Goal: Task Accomplishment & Management: Manage account settings

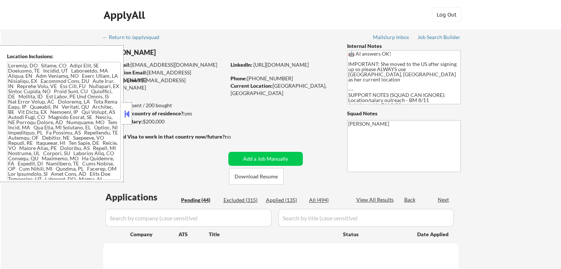
select select ""pending""
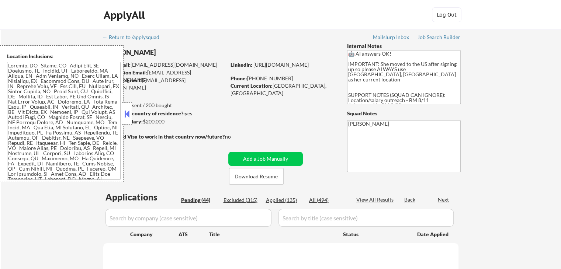
select select ""pending""
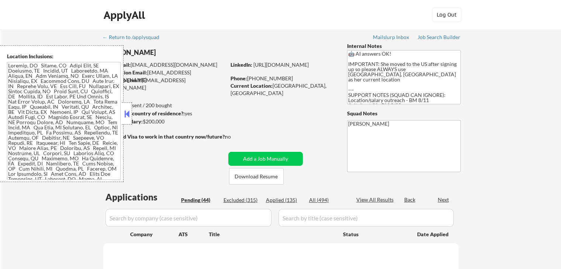
select select ""pending""
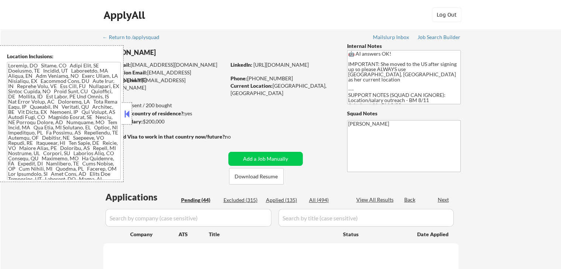
select select ""pending""
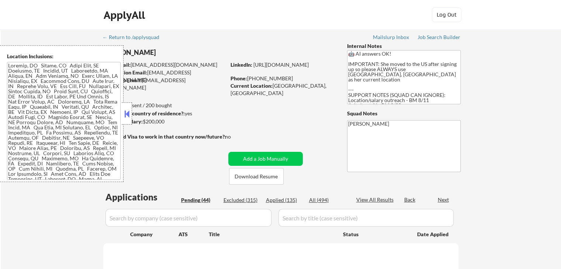
select select ""pending""
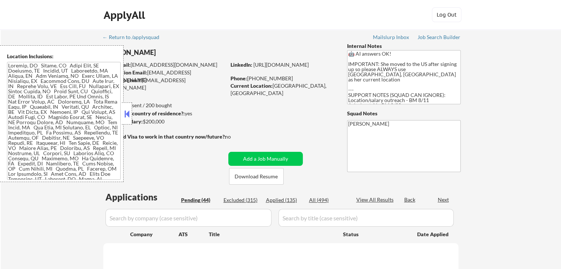
select select ""pending""
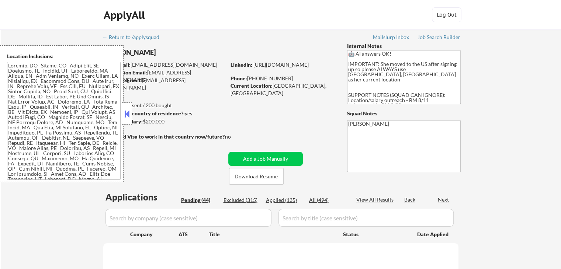
select select ""pending""
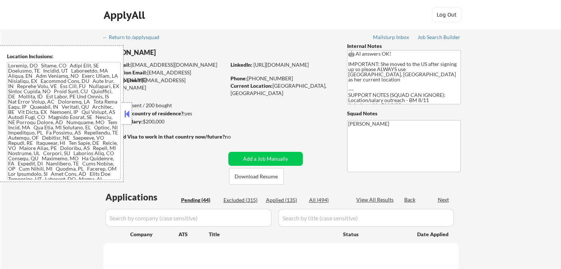
select select ""pending""
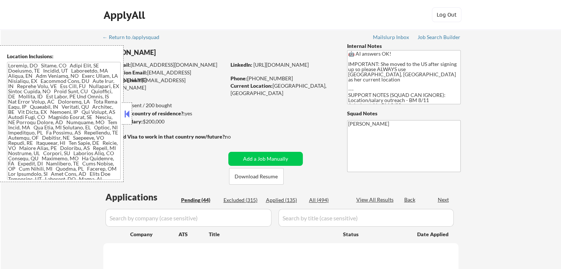
select select ""pending""
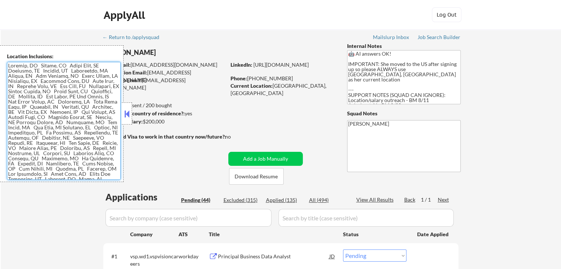
click at [73, 118] on textarea at bounding box center [64, 121] width 114 height 118
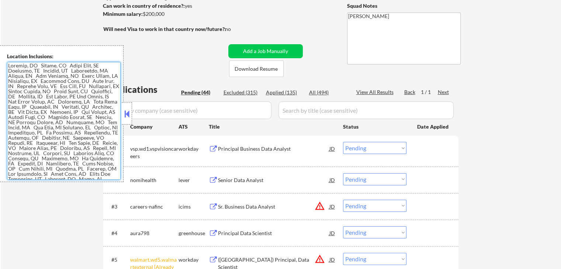
scroll to position [147, 0]
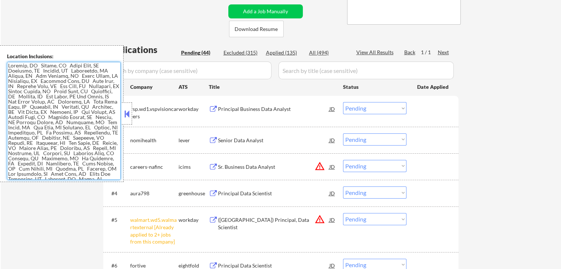
click at [237, 141] on div "Senior Data Analyst" at bounding box center [273, 140] width 111 height 7
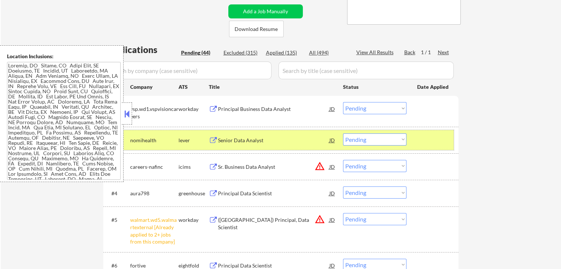
click at [233, 133] on div "#2 nomihealth lever Senior Data Analyst JD Choose an option... Pending Applied …" at bounding box center [279, 140] width 348 height 20
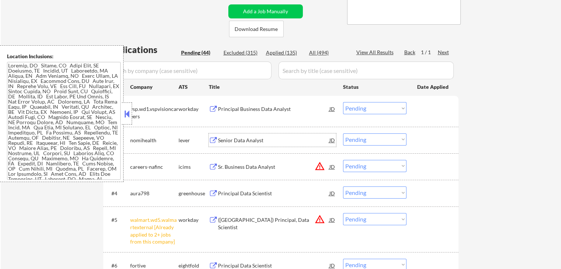
click at [233, 139] on div "Senior Data Analyst" at bounding box center [273, 140] width 111 height 7
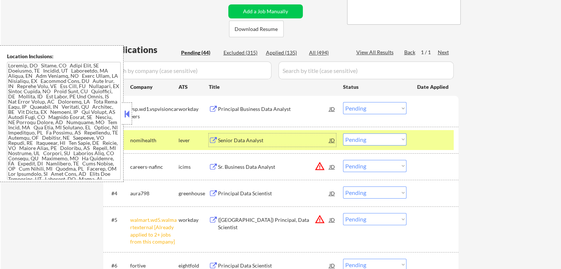
drag, startPoint x: 366, startPoint y: 135, endPoint x: 369, endPoint y: 144, distance: 9.7
click at [366, 136] on select "Choose an option... Pending Applied Excluded (Questions) Excluded (Expired) Exc…" at bounding box center [374, 139] width 63 height 12
click at [343, 133] on select "Choose an option... Pending Applied Excluded (Questions) Excluded (Expired) Exc…" at bounding box center [374, 139] width 63 height 12
select select ""pending""
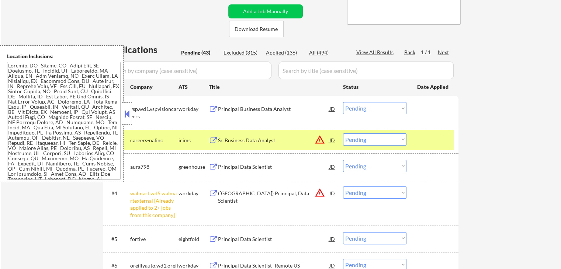
click at [231, 166] on div "Principal Data Scientist" at bounding box center [273, 166] width 111 height 7
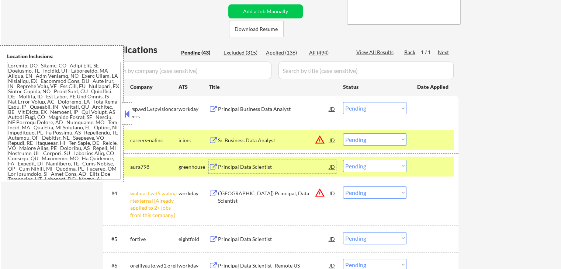
click at [363, 191] on select "Choose an option... Pending Applied Excluded (Questions) Excluded (Expired) Exc…" at bounding box center [374, 192] width 63 height 12
click at [343, 186] on select "Choose an option... Pending Applied Excluded (Questions) Excluded (Expired) Exc…" at bounding box center [374, 192] width 63 height 12
select select ""pending""
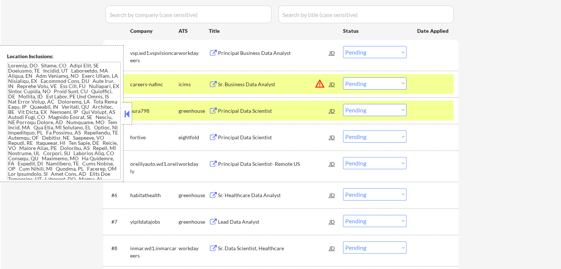
scroll to position [221, 0]
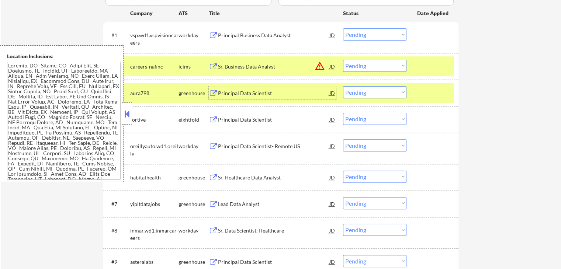
click at [252, 93] on div "Principal Data Scientist" at bounding box center [273, 93] width 111 height 7
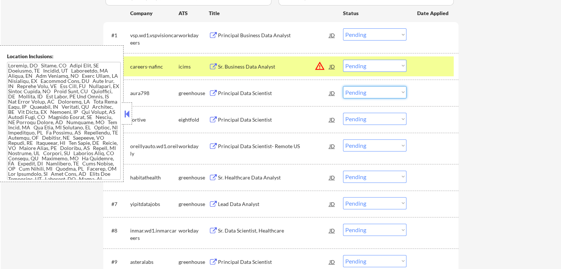
click at [370, 90] on select "Choose an option... Pending Applied Excluded (Questions) Excluded (Expired) Exc…" at bounding box center [374, 92] width 63 height 12
click at [343, 86] on select "Choose an option... Pending Applied Excluded (Questions) Excluded (Expired) Exc…" at bounding box center [374, 92] width 63 height 12
click at [355, 66] on select "Choose an option... Pending Applied Excluded (Questions) Excluded (Expired) Exc…" at bounding box center [374, 66] width 63 height 12
select select ""pending""
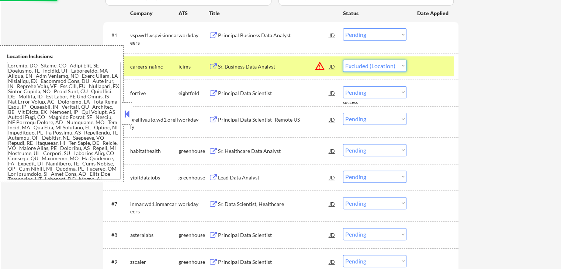
click at [343, 60] on select "Choose an option... Pending Applied Excluded (Questions) Excluded (Expired) Exc…" at bounding box center [374, 66] width 63 height 12
click at [245, 36] on div "Principal Business Data Analyst" at bounding box center [273, 35] width 111 height 7
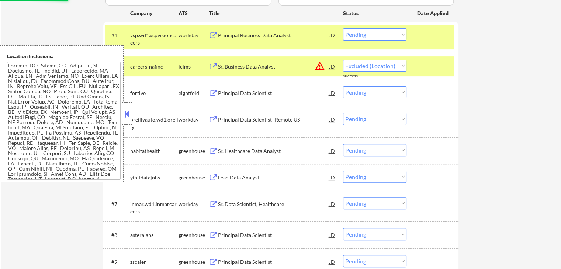
select select ""pending""
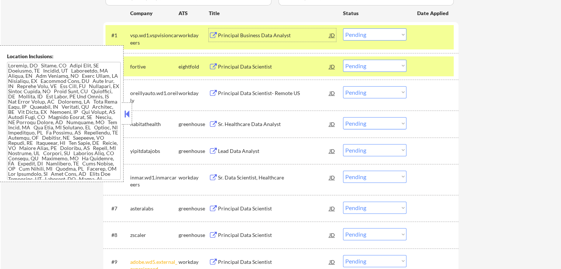
drag, startPoint x: 378, startPoint y: 33, endPoint x: 380, endPoint y: 39, distance: 6.6
click at [378, 33] on select "Choose an option... Pending Applied Excluded (Questions) Excluded (Expired) Exc…" at bounding box center [374, 34] width 63 height 12
click at [343, 28] on select "Choose an option... Pending Applied Excluded (Questions) Excluded (Expired) Exc…" at bounding box center [374, 34] width 63 height 12
click at [248, 67] on div "Principal Data Scientist" at bounding box center [273, 66] width 111 height 7
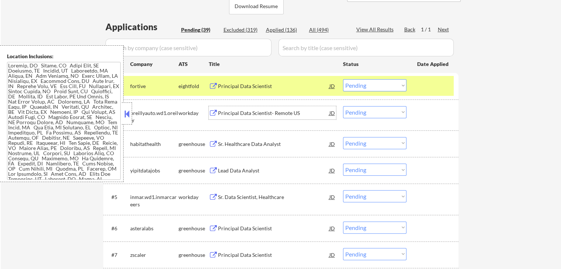
scroll to position [111, 0]
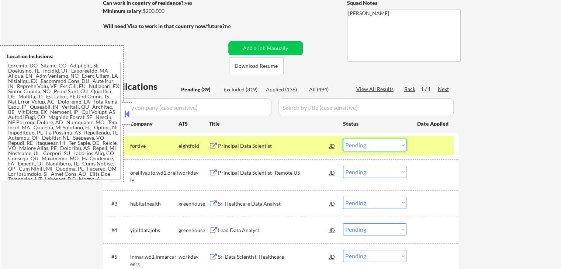
drag, startPoint x: 364, startPoint y: 145, endPoint x: 370, endPoint y: 150, distance: 7.6
click at [366, 146] on select "Choose an option... Pending Applied Excluded (Questions) Excluded (Expired) Exc…" at bounding box center [374, 145] width 63 height 12
click at [343, 139] on select "Choose an option... Pending Applied Excluded (Questions) Excluded (Expired) Exc…" at bounding box center [374, 145] width 63 height 12
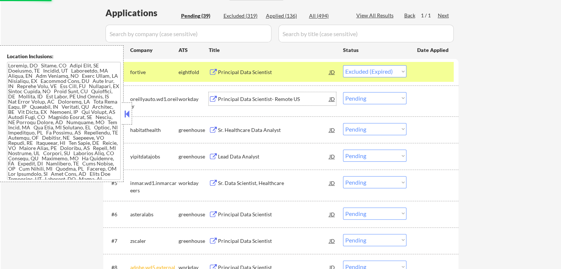
click at [234, 100] on div "Principal Data Scientist- Remote US" at bounding box center [273, 98] width 111 height 7
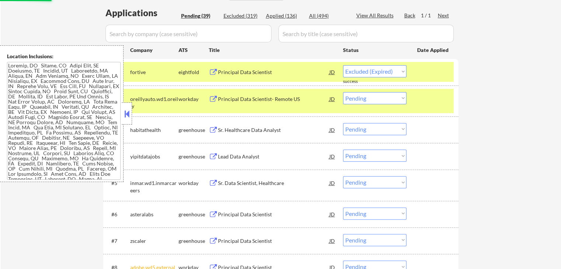
select select ""pending""
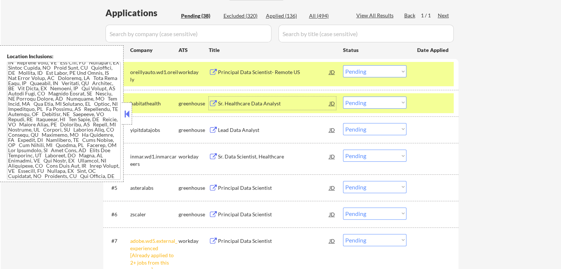
scroll to position [0, 0]
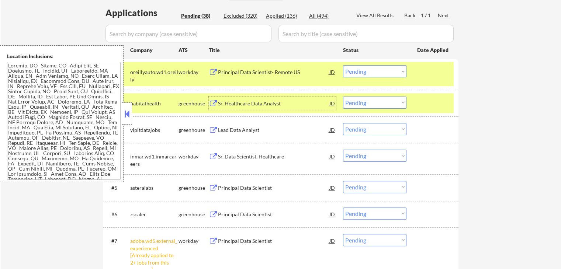
click at [228, 101] on div "Sr. Healthcare Data Analyst" at bounding box center [273, 103] width 111 height 7
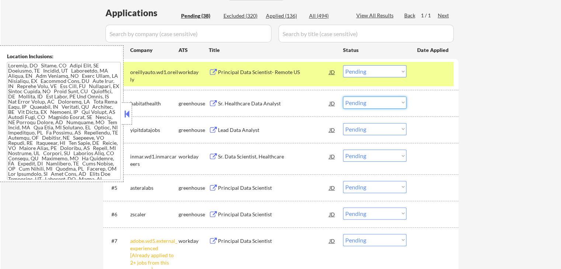
drag, startPoint x: 355, startPoint y: 102, endPoint x: 363, endPoint y: 107, distance: 9.1
click at [357, 102] on select "Choose an option... Pending Applied Excluded (Questions) Excluded (Expired) Exc…" at bounding box center [374, 103] width 63 height 12
click at [343, 97] on select "Choose an option... Pending Applied Excluded (Questions) Excluded (Expired) Exc…" at bounding box center [374, 103] width 63 height 12
click at [221, 131] on div "Lead Data Analyst" at bounding box center [273, 129] width 111 height 7
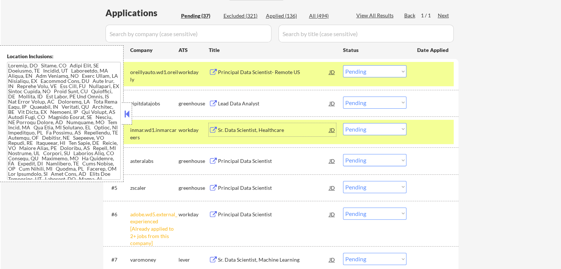
scroll to position [221, 0]
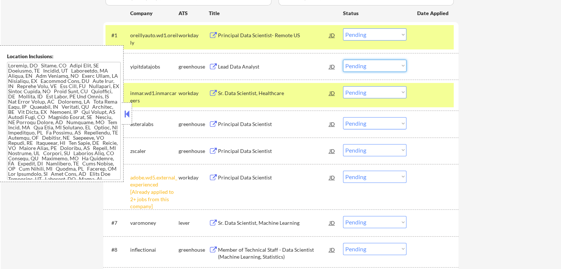
click at [379, 62] on select "Choose an option... Pending Applied Excluded (Questions) Excluded (Expired) Exc…" at bounding box center [374, 66] width 63 height 12
click at [343, 60] on select "Choose an option... Pending Applied Excluded (Questions) Excluded (Expired) Exc…" at bounding box center [374, 66] width 63 height 12
select select ""pending""
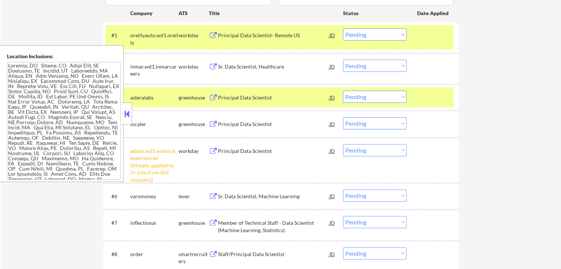
click at [233, 98] on div "Principal Data Scientist" at bounding box center [273, 97] width 111 height 7
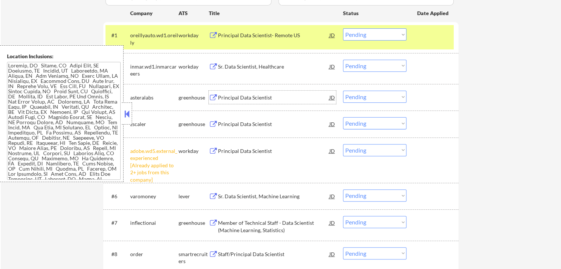
click at [362, 36] on select "Choose an option... Pending Applied Excluded (Questions) Excluded (Expired) Exc…" at bounding box center [374, 34] width 63 height 12
click at [343, 28] on select "Choose an option... Pending Applied Excluded (Questions) Excluded (Expired) Exc…" at bounding box center [374, 34] width 63 height 12
select select ""pending""
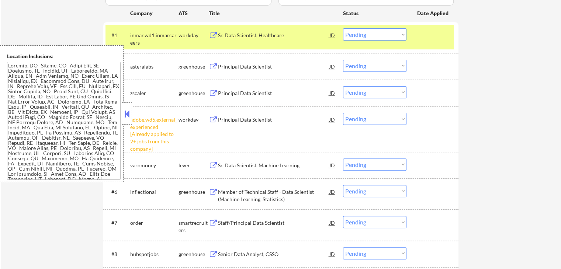
click at [366, 67] on select "Choose an option... Pending Applied Excluded (Questions) Excluded (Expired) Exc…" at bounding box center [374, 66] width 63 height 12
click at [343, 60] on select "Choose an option... Pending Applied Excluded (Questions) Excluded (Expired) Exc…" at bounding box center [374, 66] width 63 height 12
click at [230, 93] on div "Principal Data Scientist" at bounding box center [273, 93] width 111 height 7
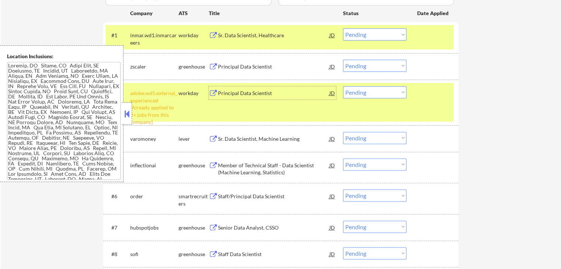
drag, startPoint x: 379, startPoint y: 62, endPoint x: 381, endPoint y: 67, distance: 4.8
click at [379, 62] on select "Choose an option... Pending Applied Excluded (Questions) Excluded (Expired) Exc…" at bounding box center [374, 66] width 63 height 12
click at [343, 60] on select "Choose an option... Pending Applied Excluded (Questions) Excluded (Expired) Exc…" at bounding box center [374, 66] width 63 height 12
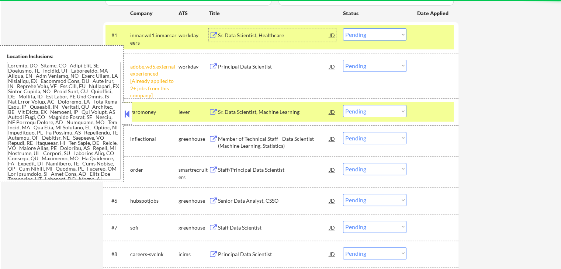
click at [303, 34] on div "Sr. Data Scientist, Healthcare" at bounding box center [273, 35] width 111 height 7
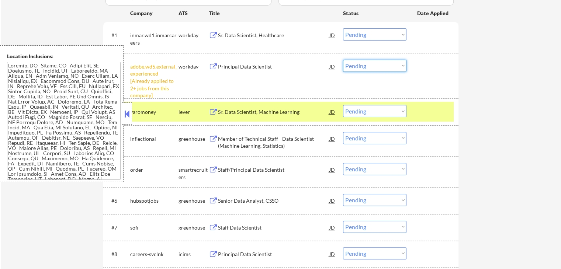
click at [375, 64] on select "Choose an option... Pending Applied Excluded (Questions) Excluded (Expired) Exc…" at bounding box center [374, 66] width 63 height 12
click at [343, 60] on select "Choose an option... Pending Applied Excluded (Questions) Excluded (Expired) Exc…" at bounding box center [374, 66] width 63 height 12
select select ""pending""
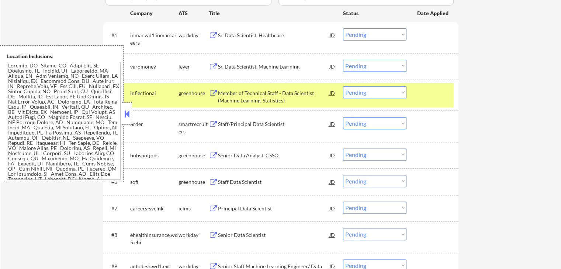
click at [382, 37] on select "Choose an option... Pending Applied Excluded (Questions) Excluded (Expired) Exc…" at bounding box center [374, 34] width 63 height 12
click at [343, 28] on select "Choose an option... Pending Applied Excluded (Questions) Excluded (Expired) Exc…" at bounding box center [374, 34] width 63 height 12
click at [226, 71] on div "Sr. Data Scientist, Machine Learning" at bounding box center [273, 66] width 111 height 13
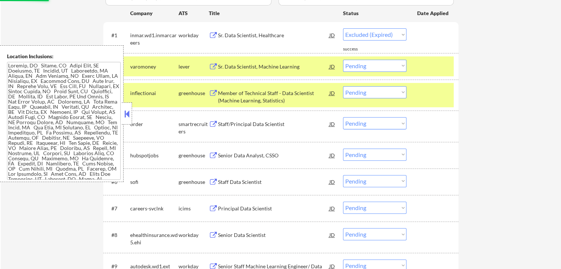
select select ""pending""
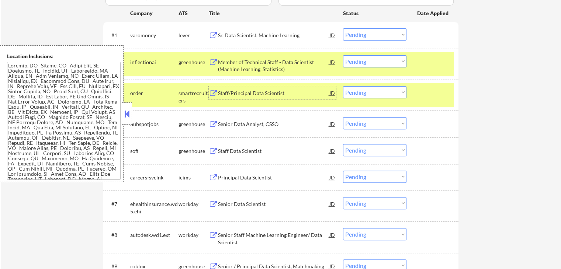
click at [225, 90] on div "Staff/Principal Data Scientist" at bounding box center [273, 93] width 111 height 7
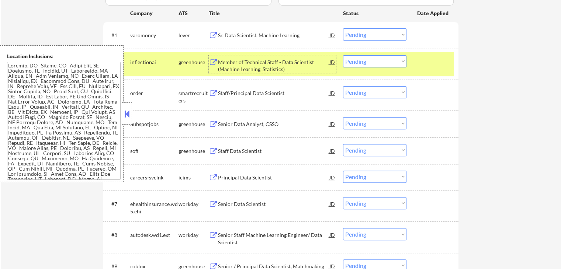
click at [238, 64] on div "Member of Technical Staff - Data Scientist (Machine Learning, Statistics)" at bounding box center [273, 66] width 111 height 14
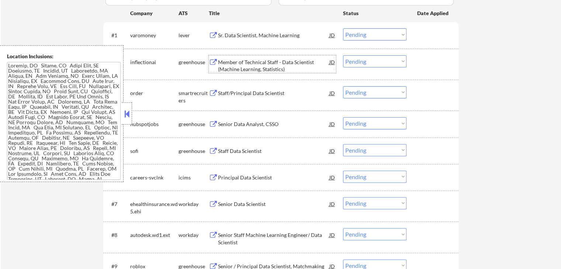
click at [353, 60] on select "Choose an option... Pending Applied Excluded (Questions) Excluded (Expired) Exc…" at bounding box center [374, 61] width 63 height 12
click at [343, 55] on select "Choose an option... Pending Applied Excluded (Questions) Excluded (Expired) Exc…" at bounding box center [374, 61] width 63 height 12
select select ""pending""
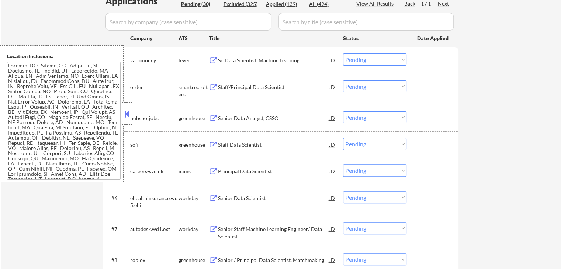
scroll to position [184, 0]
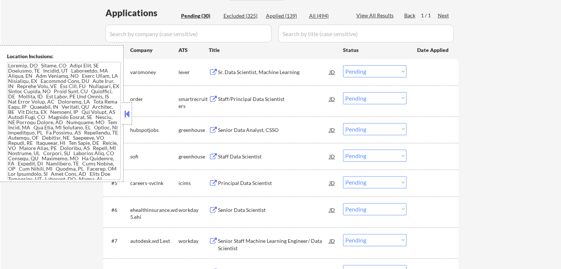
click at [362, 70] on select "Choose an option... Pending Applied Excluded (Questions) Excluded (Expired) Exc…" at bounding box center [374, 71] width 63 height 12
click at [343, 65] on select "Choose an option... Pending Applied Excluded (Questions) Excluded (Expired) Exc…" at bounding box center [374, 71] width 63 height 12
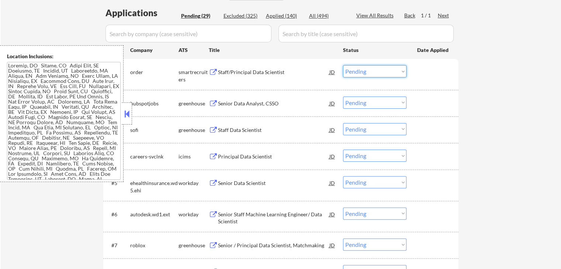
drag, startPoint x: 352, startPoint y: 65, endPoint x: 359, endPoint y: 74, distance: 11.1
click at [353, 65] on select "Choose an option... Pending Applied Excluded (Questions) Excluded (Expired) Exc…" at bounding box center [374, 71] width 63 height 12
click at [343, 65] on select "Choose an option... Pending Applied Excluded (Questions) Excluded (Expired) Exc…" at bounding box center [374, 71] width 63 height 12
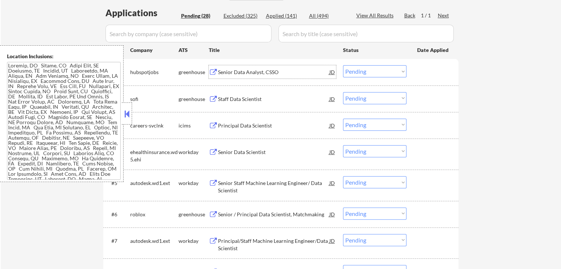
click at [227, 74] on div "Senior Data Analyst, CSSO" at bounding box center [273, 72] width 111 height 7
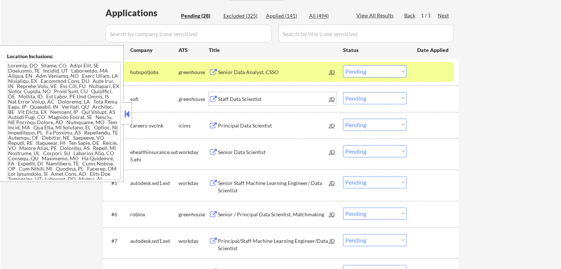
click at [230, 102] on div "Staff Data Scientist" at bounding box center [273, 98] width 111 height 7
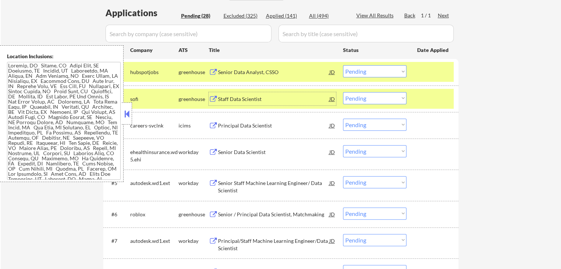
click at [373, 71] on select "Choose an option... Pending Applied Excluded (Questions) Excluded (Expired) Exc…" at bounding box center [374, 71] width 63 height 12
select select ""excluded__salary_""
click at [343, 65] on select "Choose an option... Pending Applied Excluded (Questions) Excluded (Expired) Exc…" at bounding box center [374, 71] width 63 height 12
click at [371, 97] on select "Choose an option... Pending Applied Excluded (Questions) Excluded (Expired) Exc…" at bounding box center [374, 98] width 63 height 12
select select ""excluded__expired_""
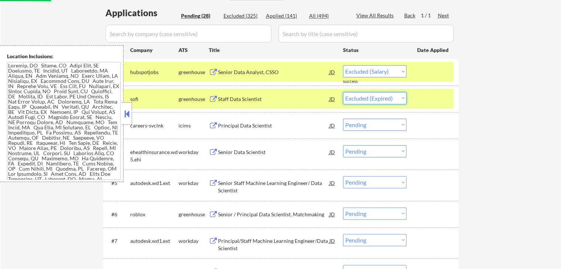
click at [343, 92] on select "Choose an option... Pending Applied Excluded (Questions) Excluded (Expired) Exc…" at bounding box center [374, 98] width 63 height 12
select select ""pending""
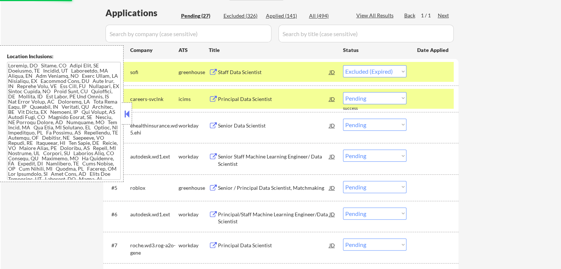
select select ""pending""
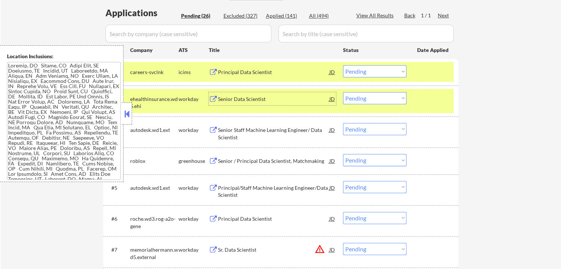
click at [227, 99] on div "Senior Data Scientist" at bounding box center [273, 98] width 111 height 7
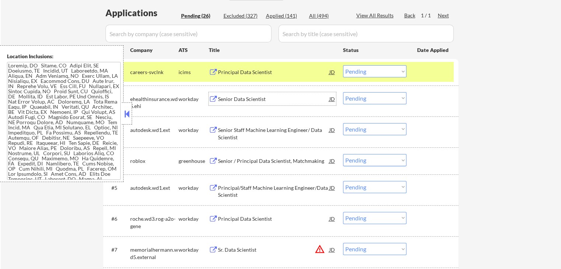
click at [235, 132] on div "Senior Staff Machine Learning Engineer/ Data Scientist" at bounding box center [273, 133] width 111 height 14
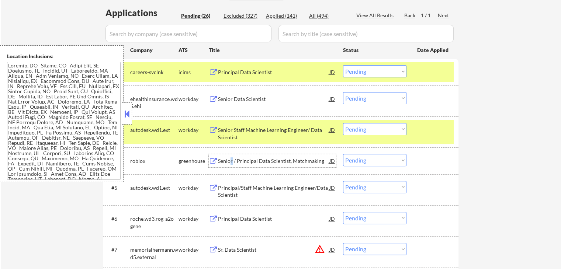
click at [231, 162] on div "Senior / Principal Data Scientist, Matchmaking" at bounding box center [273, 160] width 111 height 7
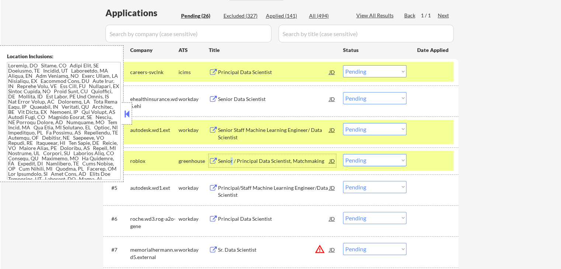
click at [374, 99] on select "Choose an option... Pending Applied Excluded (Questions) Excluded (Expired) Exc…" at bounding box center [374, 98] width 63 height 12
click at [343, 92] on select "Choose an option... Pending Applied Excluded (Questions) Excluded (Expired) Exc…" at bounding box center [374, 98] width 63 height 12
select select ""pending""
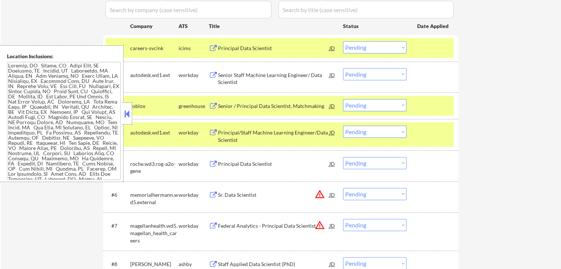
scroll to position [221, 0]
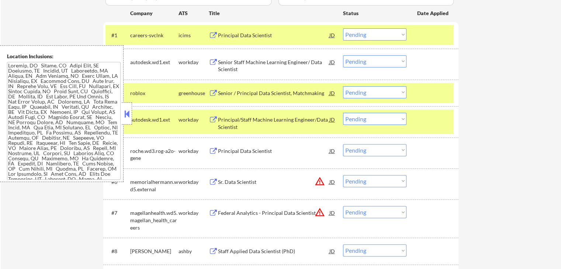
click at [369, 88] on select "Choose an option... Pending Applied Excluded (Questions) Excluded (Expired) Exc…" at bounding box center [374, 92] width 63 height 12
click at [343, 86] on select "Choose an option... Pending Applied Excluded (Questions) Excluded (Expired) Exc…" at bounding box center [374, 92] width 63 height 12
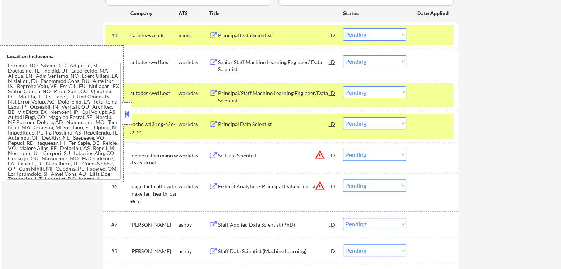
click at [366, 91] on select "Choose an option... Pending Applied Excluded (Questions) Excluded (Expired) Exc…" at bounding box center [374, 92] width 63 height 12
click at [343, 86] on select "Choose an option... Pending Applied Excluded (Questions) Excluded (Expired) Exc…" at bounding box center [374, 92] width 63 height 12
drag, startPoint x: 279, startPoint y: 108, endPoint x: 279, endPoint y: 96, distance: 12.2
click at [279, 107] on div "#3 autodesk.wd1.ext workday Principal/Staff Machine Learning Engineer/Data Scie…" at bounding box center [280, 95] width 355 height 31
click at [279, 96] on div "Principal/Staff Machine Learning Engineer/Data Scientist" at bounding box center [273, 97] width 111 height 14
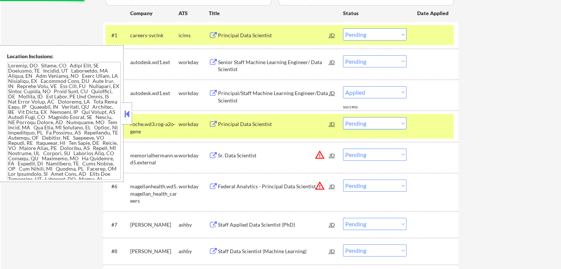
select select ""pending""
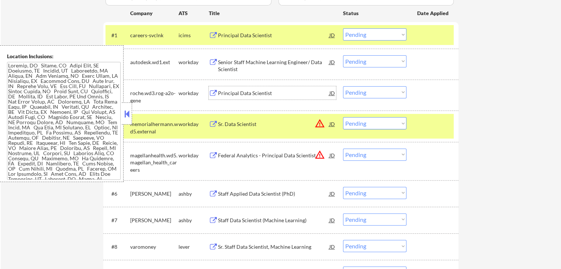
click at [240, 65] on div "Senior Staff Machine Learning Engineer/ Data Scientist" at bounding box center [273, 66] width 111 height 14
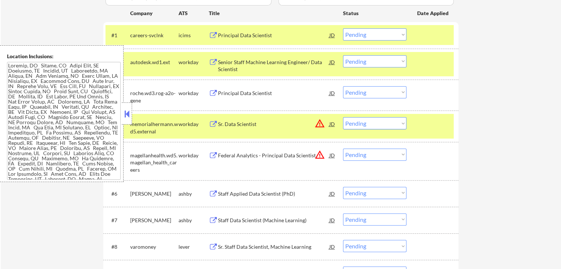
click at [214, 192] on button at bounding box center [213, 194] width 9 height 7
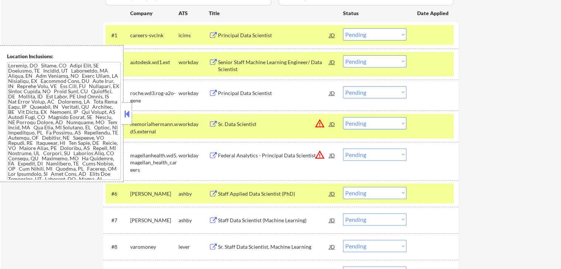
click at [229, 214] on div "Staff Data Scientist (Machine Learning)" at bounding box center [273, 219] width 111 height 13
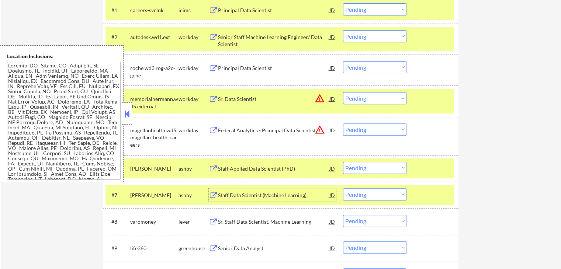
scroll to position [258, 0]
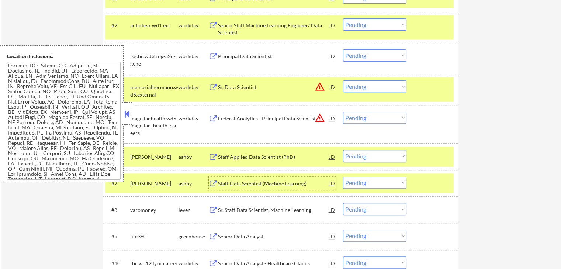
click at [367, 182] on select "Choose an option... Pending Applied Excluded (Questions) Excluded (Expired) Exc…" at bounding box center [374, 183] width 63 height 12
click at [343, 177] on select "Choose an option... Pending Applied Excluded (Questions) Excluded (Expired) Exc…" at bounding box center [374, 183] width 63 height 12
select select ""pending""
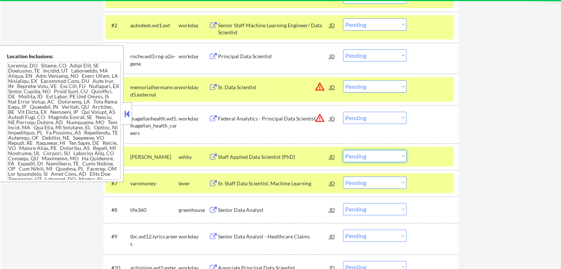
click at [361, 156] on select "Choose an option... Pending Applied Excluded (Questions) Excluded (Expired) Exc…" at bounding box center [374, 156] width 63 height 12
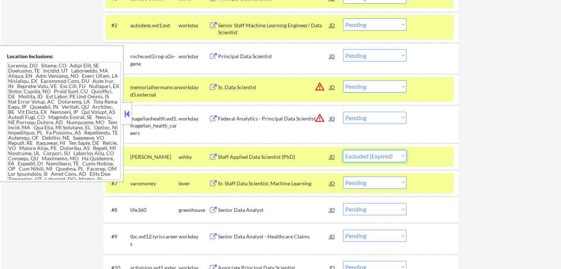
click at [343, 150] on select "Choose an option... Pending Applied Excluded (Questions) Excluded (Expired) Exc…" at bounding box center [374, 156] width 63 height 12
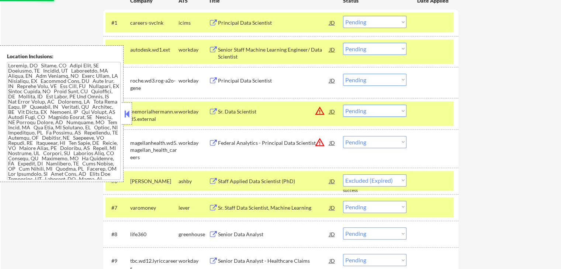
scroll to position [221, 0]
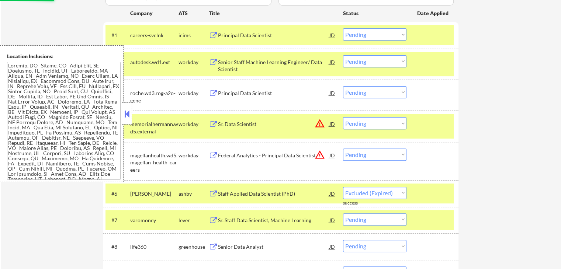
select select ""pending""
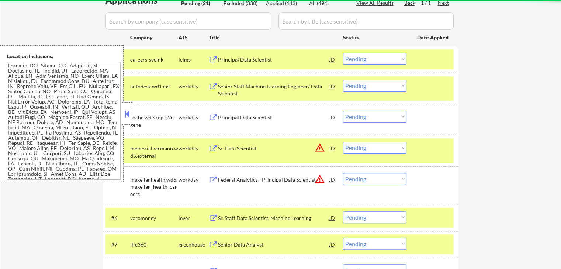
scroll to position [184, 0]
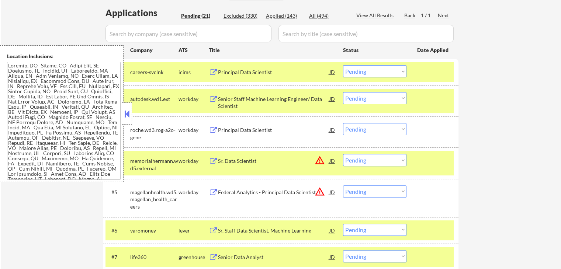
click at [371, 99] on select "Choose an option... Pending Applied Excluded (Questions) Excluded (Expired) Exc…" at bounding box center [374, 98] width 63 height 12
click at [343, 92] on select "Choose an option... Pending Applied Excluded (Questions) Excluded (Expired) Exc…" at bounding box center [374, 98] width 63 height 12
select select ""pending""
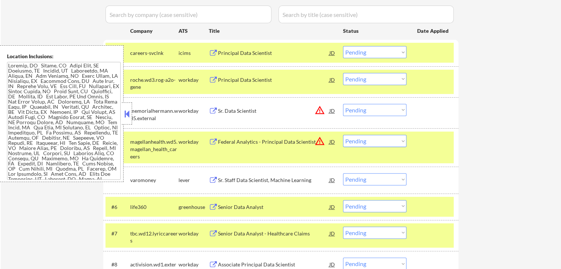
scroll to position [221, 0]
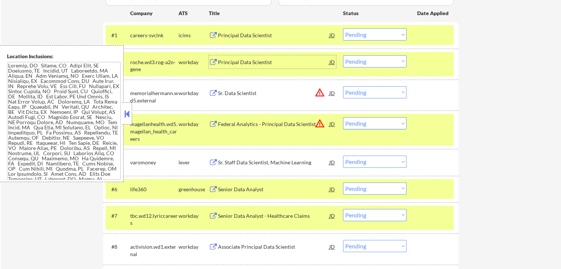
click at [228, 64] on div "Principal Data Scientist" at bounding box center [273, 62] width 111 height 7
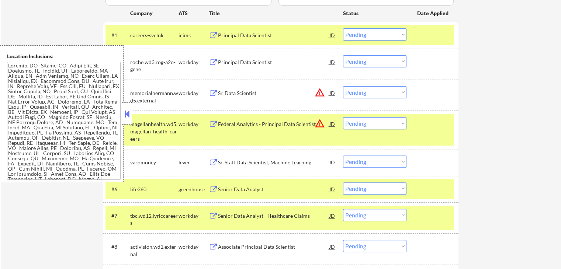
click at [212, 92] on button at bounding box center [213, 93] width 9 height 7
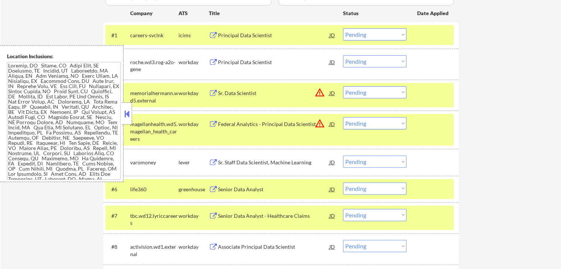
click at [381, 93] on select "Choose an option... Pending Applied Excluded (Questions) Excluded (Expired) Exc…" at bounding box center [374, 92] width 63 height 12
select select ""excluded__location_""
click at [343, 86] on select "Choose an option... Pending Applied Excluded (Questions) Excluded (Expired) Exc…" at bounding box center [374, 92] width 63 height 12
drag, startPoint x: 362, startPoint y: 57, endPoint x: 364, endPoint y: 61, distance: 4.3
click at [362, 57] on select "Choose an option... Pending Applied Excluded (Questions) Excluded (Expired) Exc…" at bounding box center [374, 61] width 63 height 12
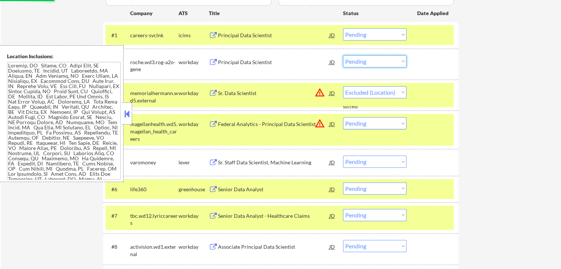
select select ""excluded__expired_""
click at [343, 55] on select "Choose an option... Pending Applied Excluded (Questions) Excluded (Expired) Exc…" at bounding box center [374, 61] width 63 height 12
select select ""pending""
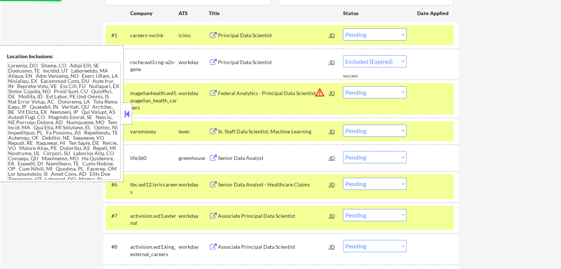
select select ""pending""
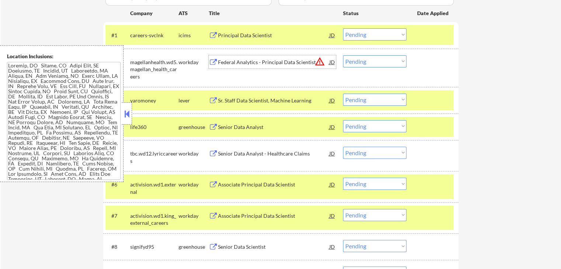
click at [240, 61] on div "Federal Analytics - Principal Data Scientist" at bounding box center [273, 62] width 111 height 7
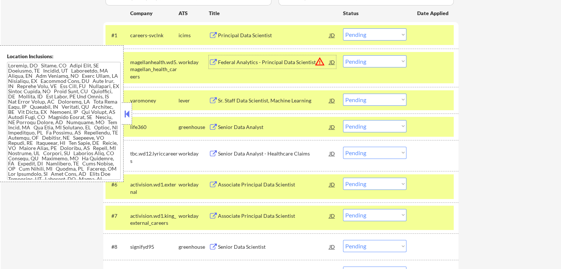
click at [231, 101] on div "Sr. Staff Data Scientist, Machine Learning" at bounding box center [273, 100] width 111 height 7
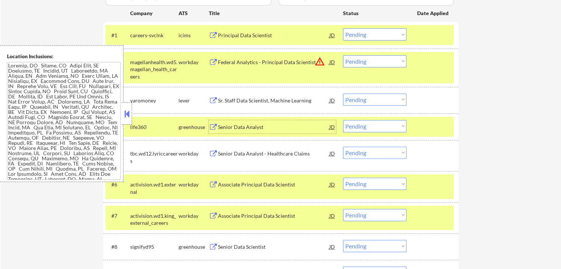
click at [223, 129] on div "Senior Data Analyst" at bounding box center [273, 126] width 111 height 7
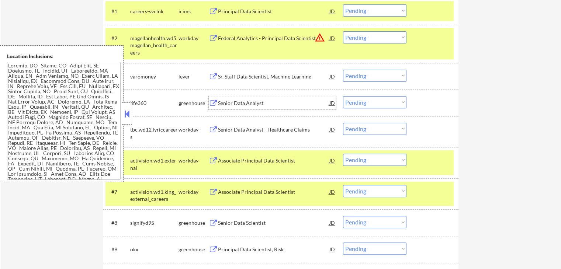
scroll to position [258, 0]
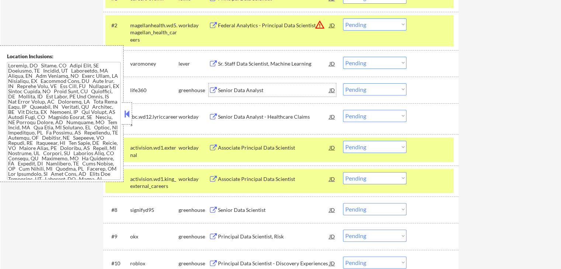
click at [371, 87] on select "Choose an option... Pending Applied Excluded (Questions) Excluded (Expired) Exc…" at bounding box center [374, 89] width 63 height 12
click at [343, 83] on select "Choose an option... Pending Applied Excluded (Questions) Excluded (Expired) Exc…" at bounding box center [374, 89] width 63 height 12
select select ""pending""
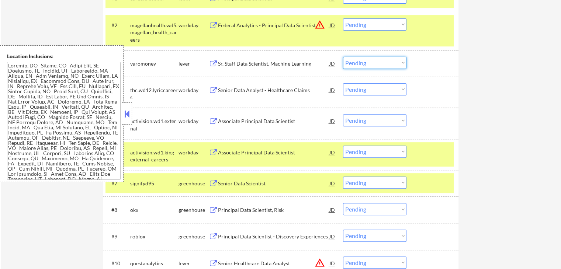
click at [362, 60] on select "Choose an option... Pending Applied Excluded (Questions) Excluded (Expired) Exc…" at bounding box center [374, 63] width 63 height 12
click at [343, 57] on select "Choose an option... Pending Applied Excluded (Questions) Excluded (Expired) Exc…" at bounding box center [374, 63] width 63 height 12
select select ""pending""
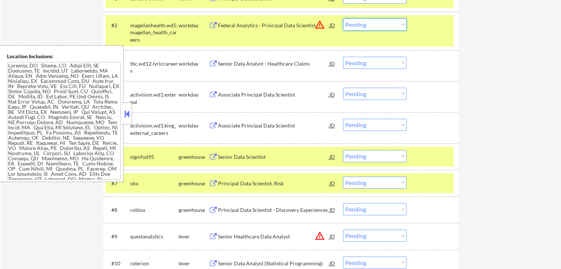
click at [361, 22] on select "Choose an option... Pending Applied Excluded (Questions) Excluded (Expired) Exc…" at bounding box center [374, 24] width 63 height 12
click at [343, 18] on select "Choose an option... Pending Applied Excluded (Questions) Excluded (Expired) Exc…" at bounding box center [374, 24] width 63 height 12
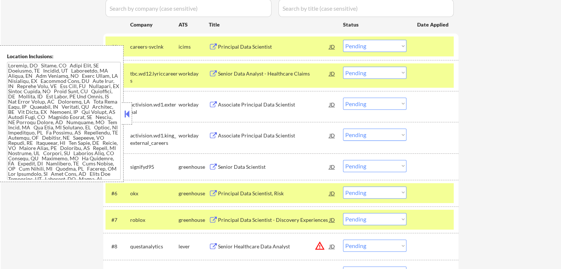
scroll to position [221, 0]
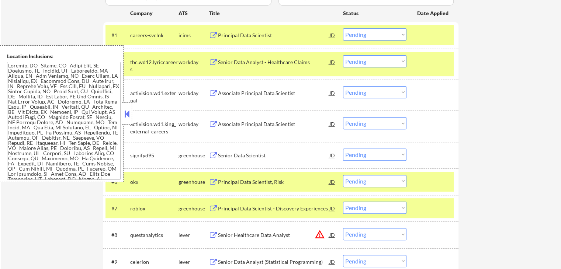
click at [251, 91] on div "Associate Principal Data Scientist" at bounding box center [273, 93] width 111 height 7
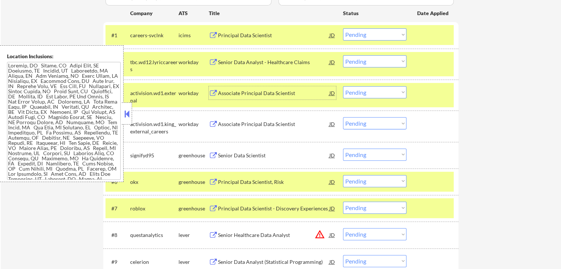
click at [246, 56] on div "Senior Data Analyst - Healthcare Claims" at bounding box center [273, 61] width 111 height 13
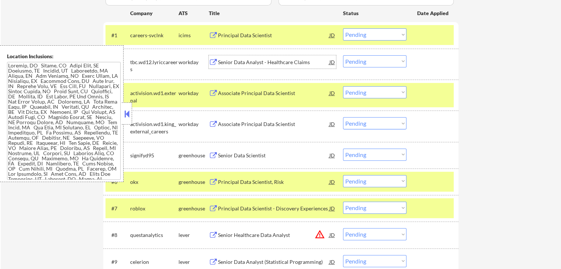
click at [232, 124] on div "Associate Principal Data Scientist" at bounding box center [273, 124] width 111 height 7
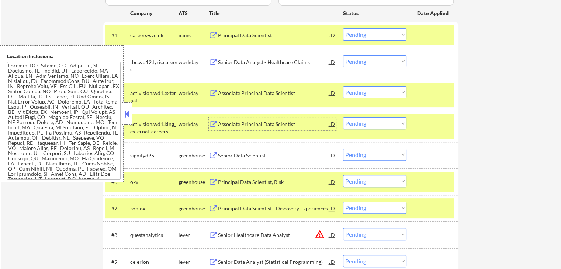
click at [228, 154] on div "Senior Data Scientist" at bounding box center [273, 155] width 111 height 7
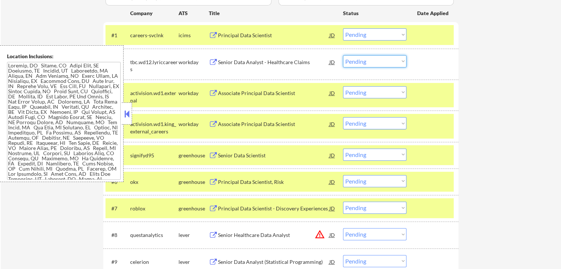
click at [373, 59] on select "Choose an option... Pending Applied Excluded (Questions) Excluded (Expired) Exc…" at bounding box center [374, 61] width 63 height 12
click at [343, 55] on select "Choose an option... Pending Applied Excluded (Questions) Excluded (Expired) Exc…" at bounding box center [374, 61] width 63 height 12
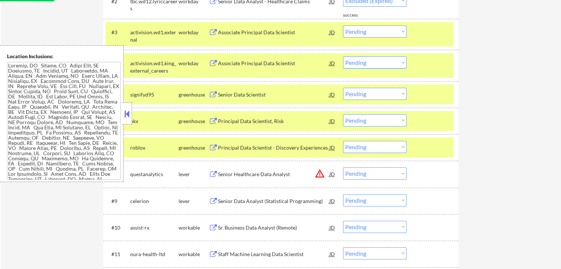
select select ""pending""
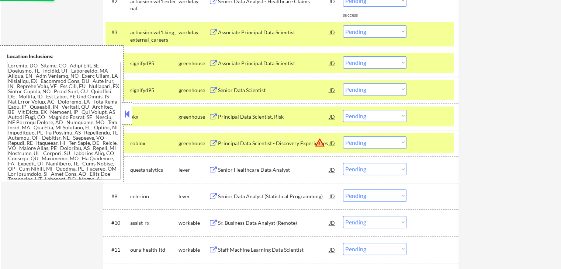
scroll to position [295, 0]
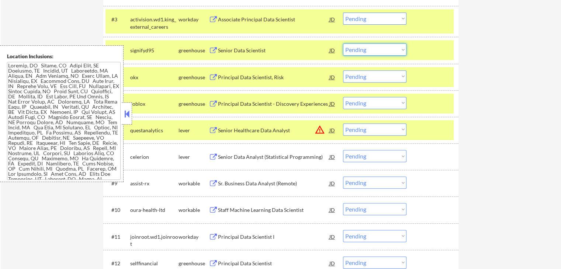
click at [370, 49] on select "Choose an option... Pending Applied Excluded (Questions) Excluded (Expired) Exc…" at bounding box center [374, 49] width 63 height 12
click at [343, 43] on select "Choose an option... Pending Applied Excluded (Questions) Excluded (Expired) Exc…" at bounding box center [374, 49] width 63 height 12
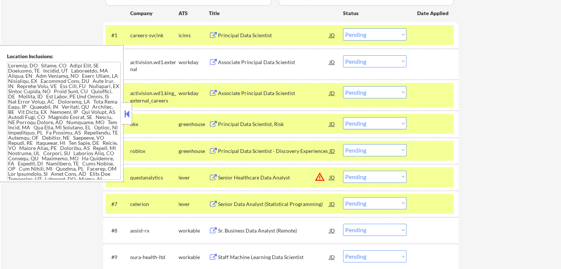
scroll to position [258, 0]
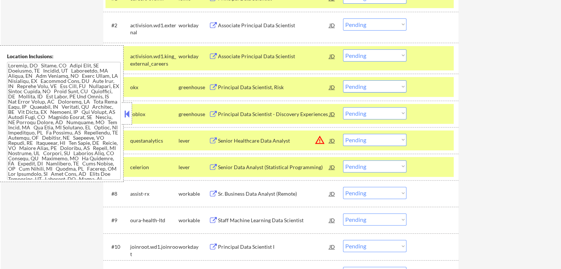
click at [363, 89] on select "Choose an option... Pending Applied Excluded (Questions) Excluded (Expired) Exc…" at bounding box center [374, 86] width 63 height 12
click at [343, 80] on select "Choose an option... Pending Applied Excluded (Questions) Excluded (Expired) Exc…" at bounding box center [374, 86] width 63 height 12
click at [269, 85] on div "Principal Data Scientist, Risk" at bounding box center [273, 87] width 111 height 7
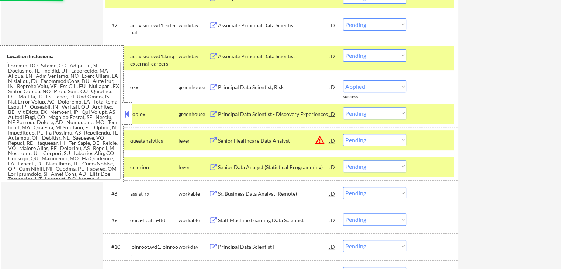
select select ""pending""
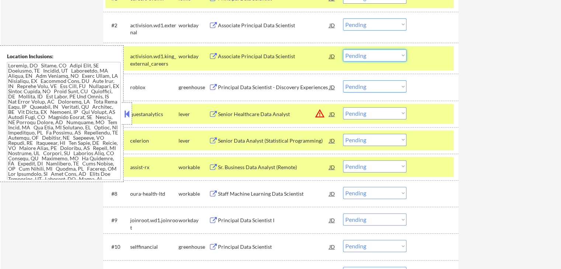
drag, startPoint x: 371, startPoint y: 54, endPoint x: 374, endPoint y: 59, distance: 5.6
click at [373, 54] on select "Choose an option... Pending Applied Excluded (Questions) Excluded (Expired) Exc…" at bounding box center [374, 55] width 63 height 12
click at [343, 49] on select "Choose an option... Pending Applied Excluded (Questions) Excluded (Expired) Exc…" at bounding box center [374, 55] width 63 height 12
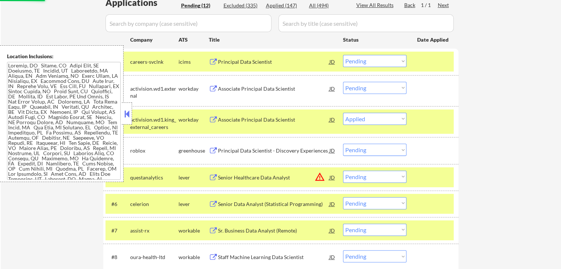
scroll to position [184, 0]
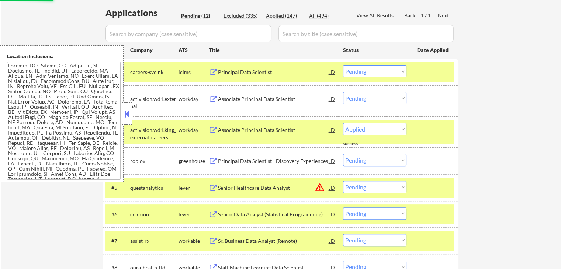
select select ""pending""
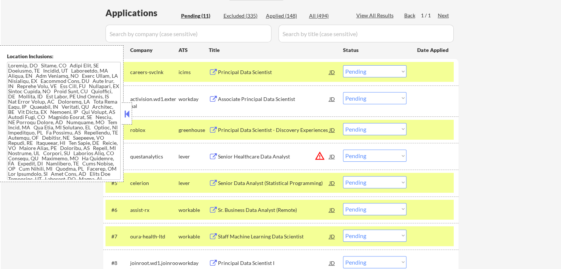
click at [242, 101] on div "Associate Principal Data Scientist" at bounding box center [273, 98] width 111 height 7
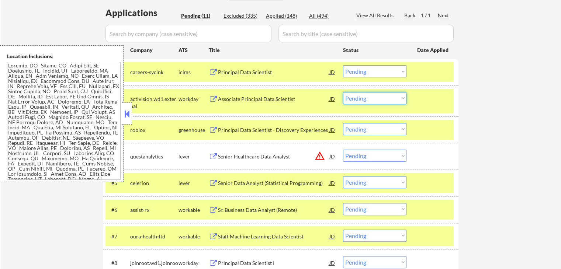
drag, startPoint x: 370, startPoint y: 98, endPoint x: 377, endPoint y: 104, distance: 9.4
click at [371, 98] on select "Choose an option... Pending Applied Excluded (Questions) Excluded (Expired) Exc…" at bounding box center [374, 98] width 63 height 12
click at [343, 92] on select "Choose an option... Pending Applied Excluded (Questions) Excluded (Expired) Exc…" at bounding box center [374, 98] width 63 height 12
click at [230, 129] on div "Principal Data Scientist - Discovery Experiences" at bounding box center [273, 129] width 111 height 7
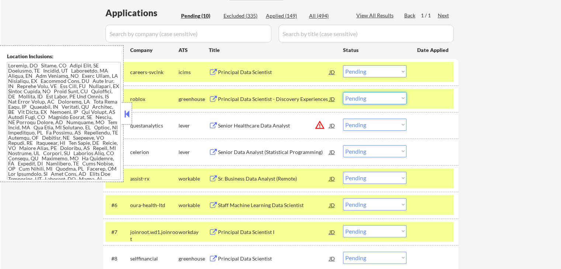
click at [351, 99] on select "Choose an option... Pending Applied Excluded (Questions) Excluded (Expired) Exc…" at bounding box center [374, 98] width 63 height 12
click at [343, 92] on select "Choose an option... Pending Applied Excluded (Questions) Excluded (Expired) Exc…" at bounding box center [374, 98] width 63 height 12
click at [244, 126] on div "Senior Healthcare Data Analyst" at bounding box center [273, 125] width 111 height 7
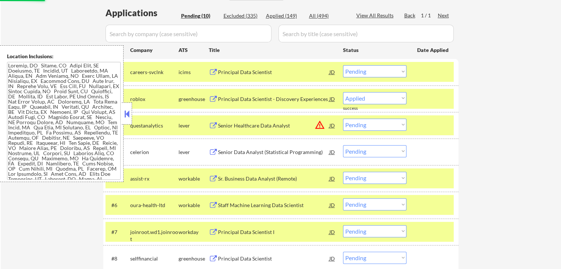
select select ""pending""
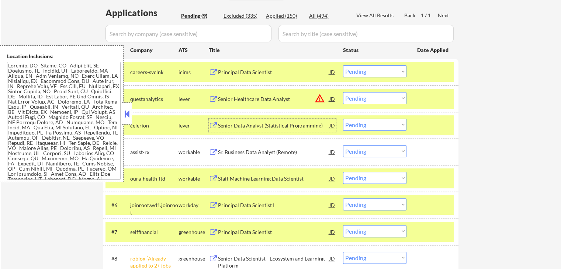
click at [233, 123] on div "Senior Data Analyst (Statistical Programming)" at bounding box center [273, 125] width 111 height 7
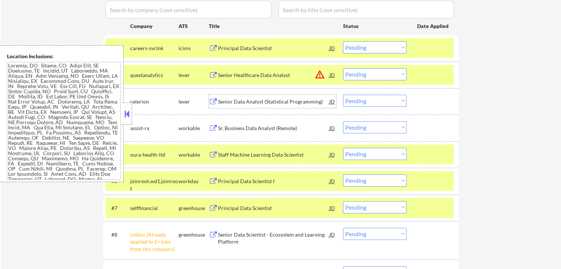
scroll to position [221, 0]
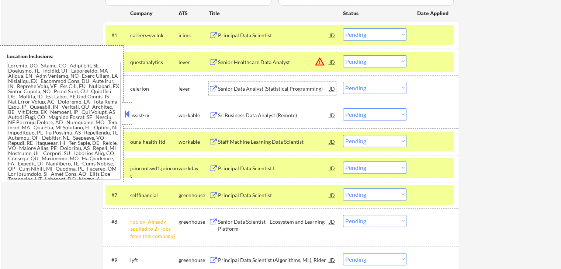
click at [375, 86] on select "Choose an option... Pending Applied Excluded (Questions) Excluded (Expired) Exc…" at bounding box center [374, 88] width 63 height 12
click at [343, 82] on select "Choose an option... Pending Applied Excluded (Questions) Excluded (Expired) Exc…" at bounding box center [374, 88] width 63 height 12
select select ""pending""
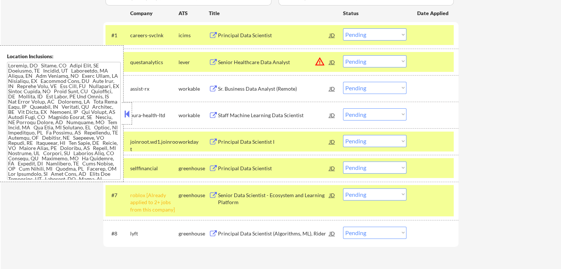
click at [387, 63] on select "Choose an option... Pending Applied Excluded (Questions) Excluded (Expired) Exc…" at bounding box center [374, 61] width 63 height 12
click at [343, 55] on select "Choose an option... Pending Applied Excluded (Questions) Excluded (Expired) Exc…" at bounding box center [374, 61] width 63 height 12
click at [246, 115] on div "Staff Machine Learning Data Scientist" at bounding box center [273, 115] width 111 height 7
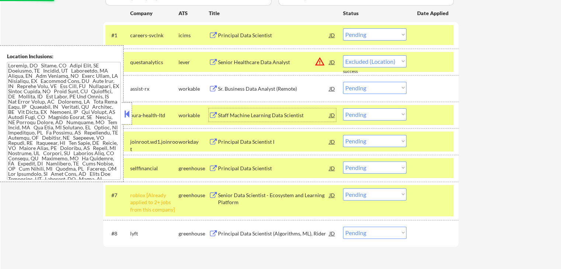
select select ""pending""
click at [249, 86] on div "Sr. Business Data Analyst (Remote)" at bounding box center [273, 88] width 111 height 7
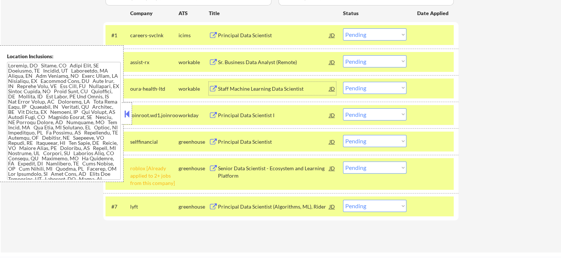
scroll to position [258, 0]
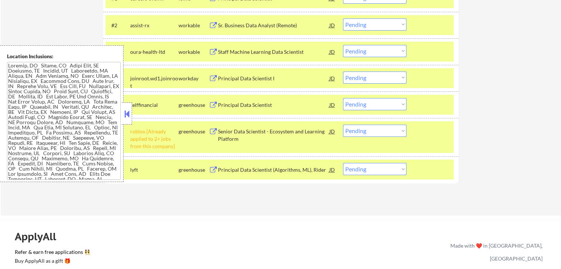
click at [126, 115] on button at bounding box center [127, 113] width 8 height 11
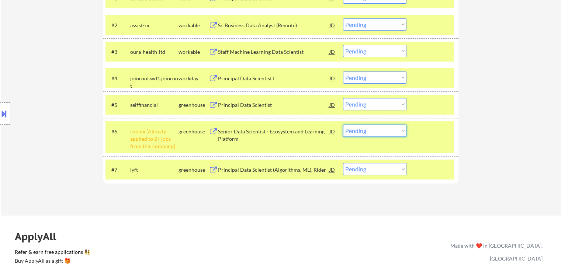
click at [372, 132] on select "Choose an option... Pending Applied Excluded (Questions) Excluded (Expired) Exc…" at bounding box center [374, 131] width 63 height 12
click at [343, 125] on select "Choose an option... Pending Applied Excluded (Questions) Excluded (Expired) Exc…" at bounding box center [374, 131] width 63 height 12
click at [256, 199] on div "Applications Pending (7) Excluded (337) Applied (150) All (494) View All Result…" at bounding box center [280, 67] width 355 height 269
select select ""pending""
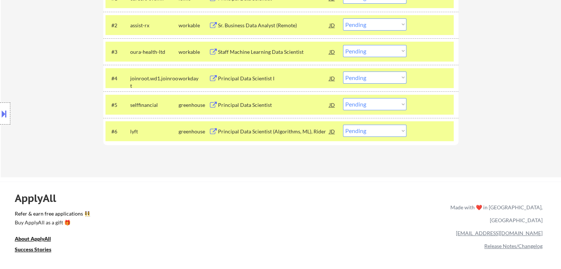
click at [214, 105] on button at bounding box center [213, 105] width 9 height 7
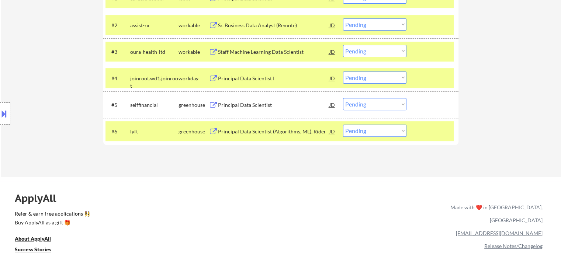
click at [220, 130] on div "Principal Data Scientist (Algorithms, ML), Rider" at bounding box center [273, 131] width 111 height 7
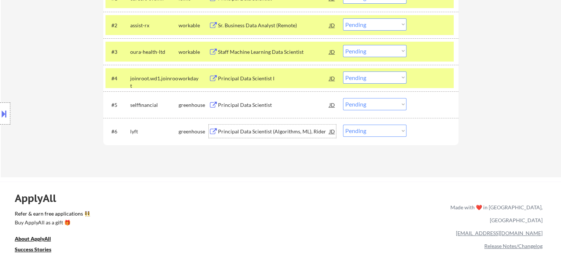
click at [351, 105] on select "Choose an option... Pending Applied Excluded (Questions) Excluded (Expired) Exc…" at bounding box center [374, 104] width 63 height 12
click at [343, 98] on select "Choose an option... Pending Applied Excluded (Questions) Excluded (Expired) Exc…" at bounding box center [374, 104] width 63 height 12
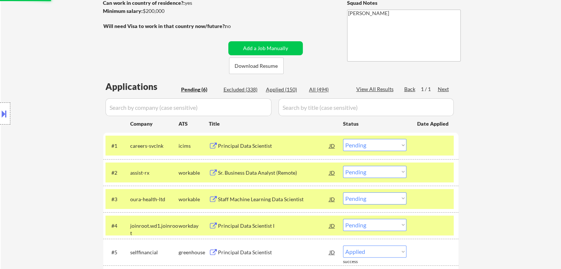
select select ""pending""
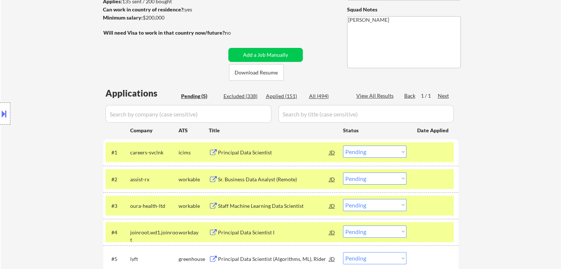
scroll to position [147, 0]
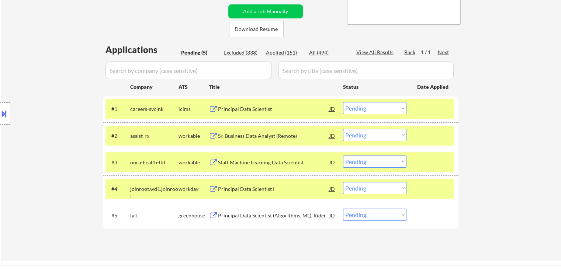
click at [234, 185] on div "Principal Data Scientist I" at bounding box center [273, 188] width 111 height 7
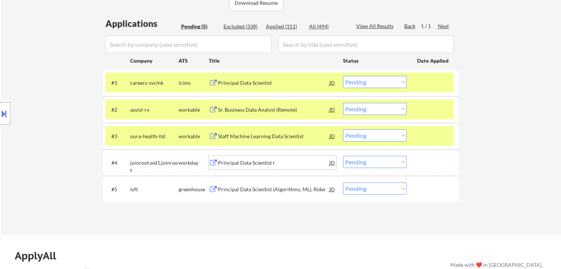
scroll to position [184, 0]
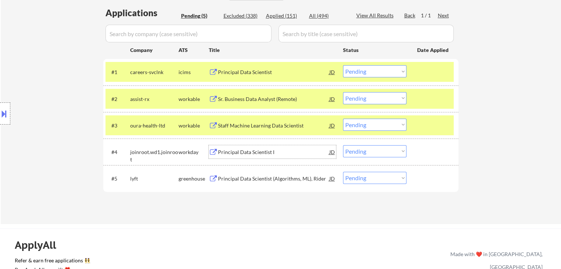
click at [370, 156] on select "Choose an option... Pending Applied Excluded (Questions) Excluded (Expired) Exc…" at bounding box center [374, 151] width 63 height 12
click at [343, 145] on select "Choose an option... Pending Applied Excluded (Questions) Excluded (Expired) Exc…" at bounding box center [374, 151] width 63 height 12
select select ""pending""
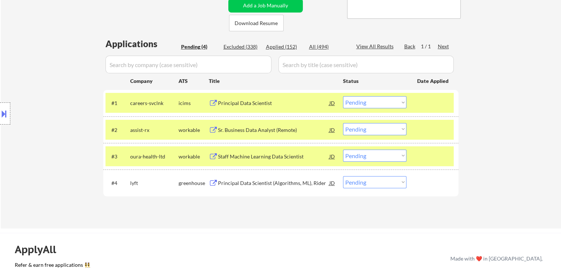
scroll to position [111, 0]
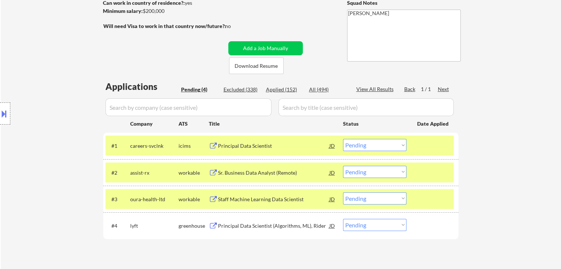
click at [290, 87] on div "Applied (152)" at bounding box center [284, 89] width 37 height 7
select select ""applied""
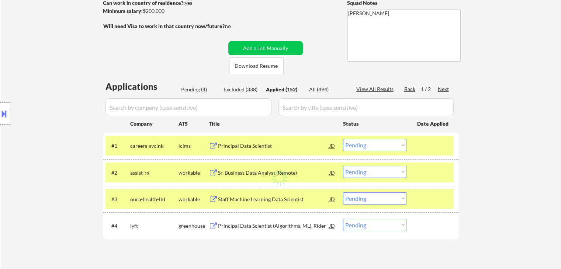
select select ""applied""
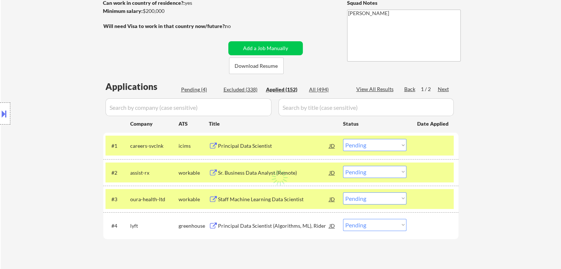
select select ""applied""
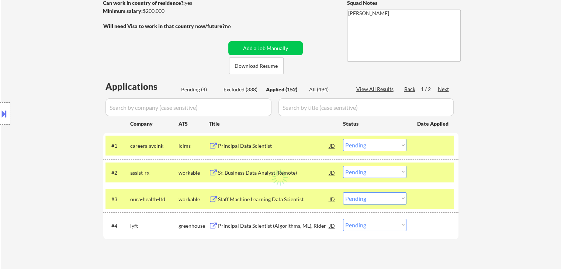
select select ""applied""
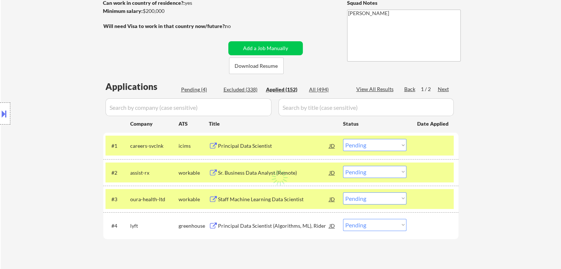
select select ""applied""
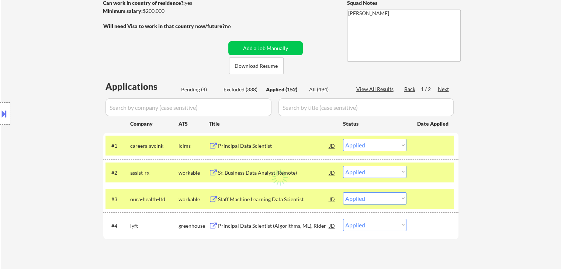
select select ""applied""
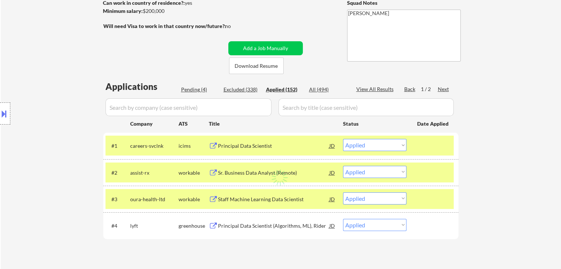
select select ""applied""
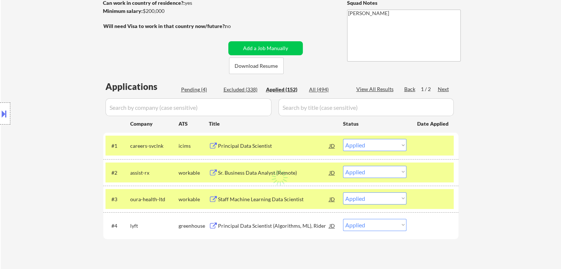
select select ""applied""
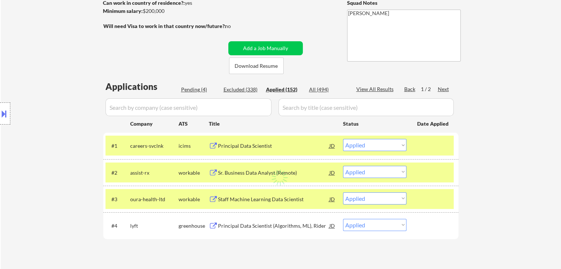
select select ""applied""
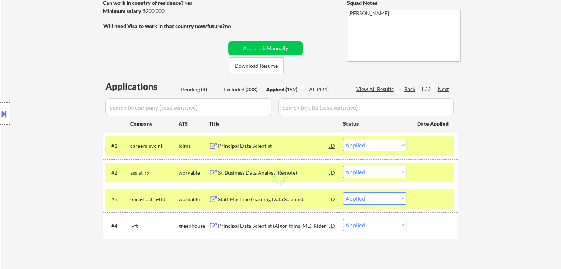
select select ""applied""
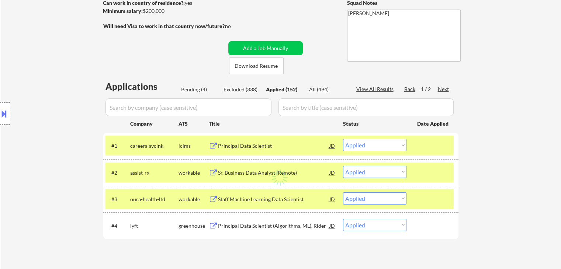
select select ""applied""
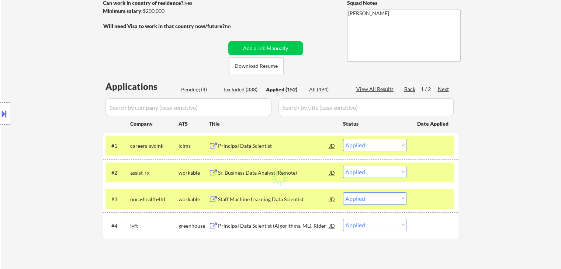
select select ""applied""
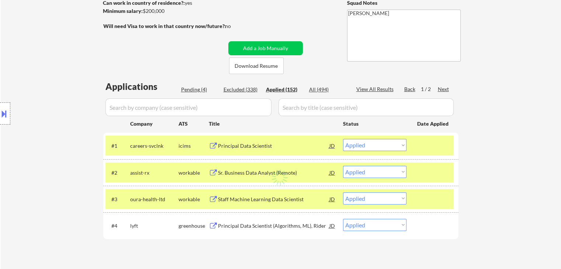
select select ""applied""
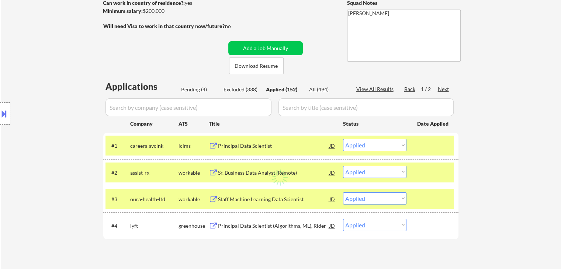
select select ""applied""
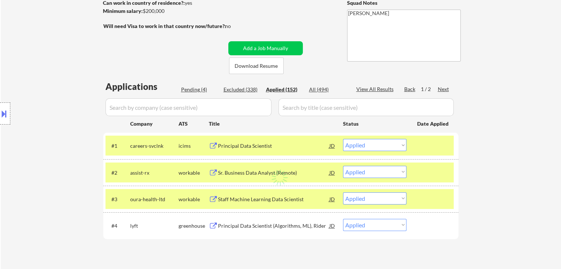
select select ""applied""
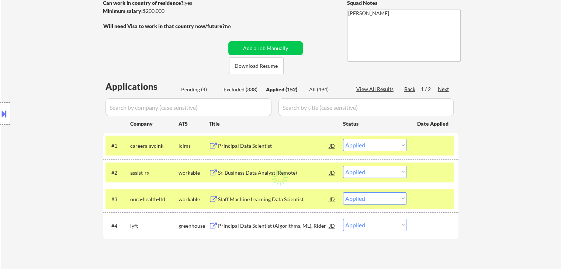
select select ""applied""
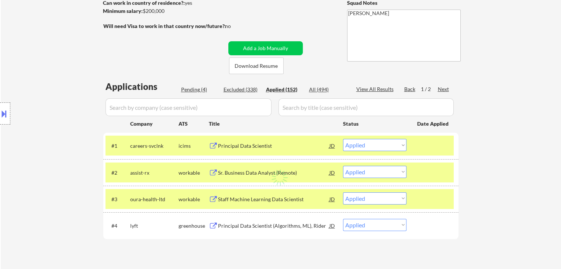
select select ""applied""
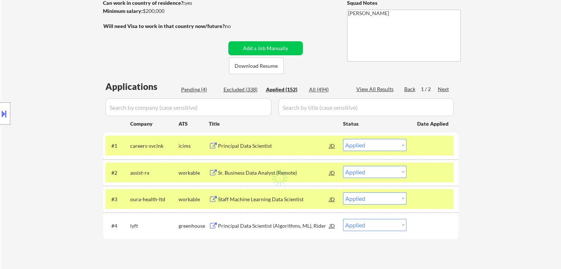
select select ""applied""
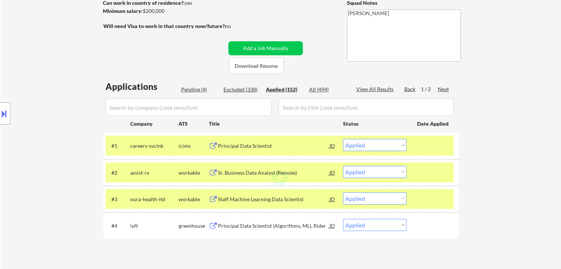
select select ""applied""
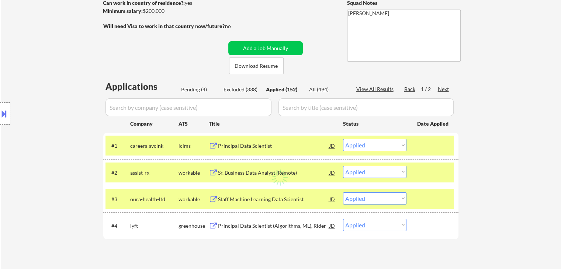
select select ""applied""
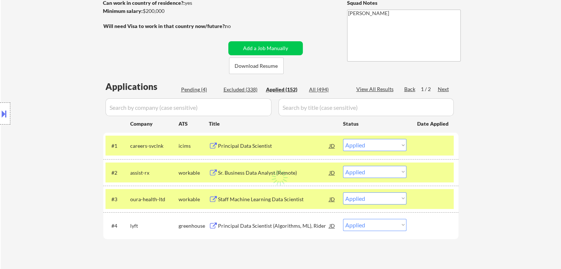
select select ""applied""
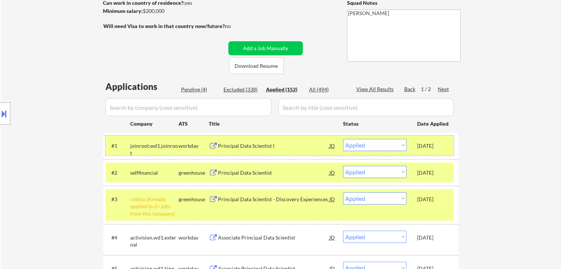
drag, startPoint x: 417, startPoint y: 144, endPoint x: 447, endPoint y: 148, distance: 30.4
click at [447, 148] on div "[DATE]" at bounding box center [433, 145] width 32 height 7
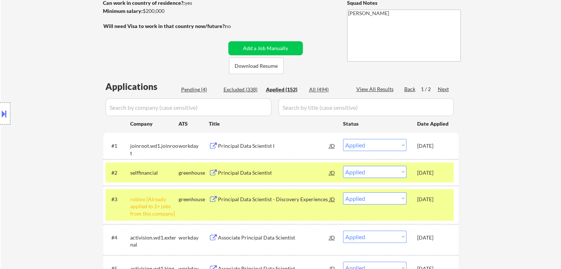
copy div "[DATE]"
